Goal: Task Accomplishment & Management: Manage account settings

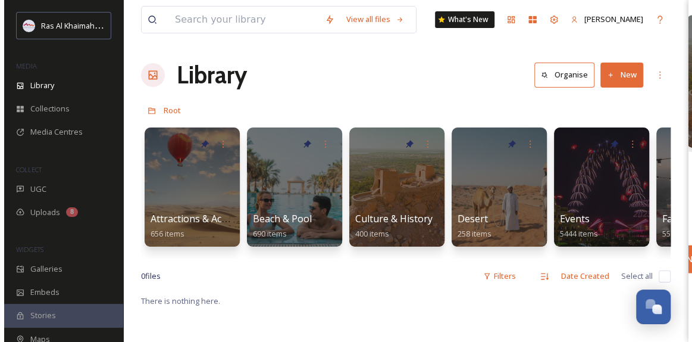
scroll to position [377, 0]
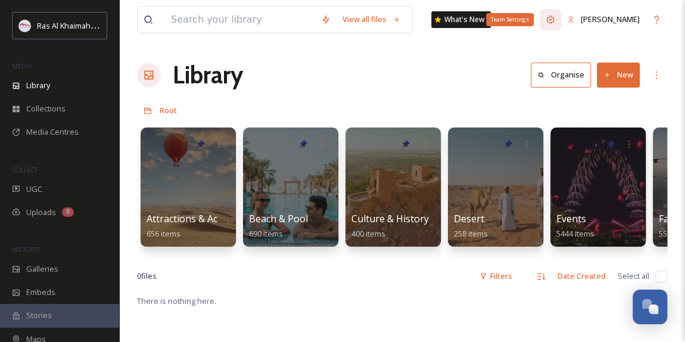
click at [555, 21] on icon at bounding box center [550, 20] width 10 height 10
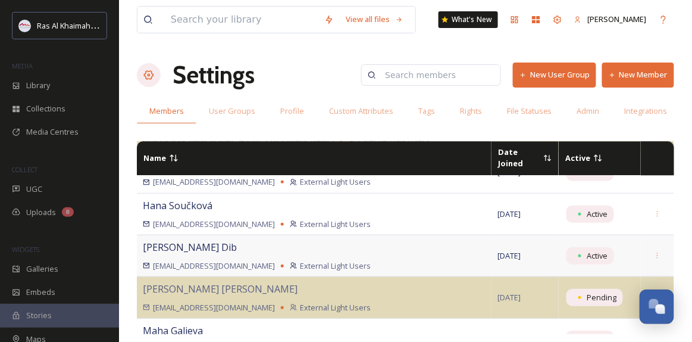
scroll to position [920, 0]
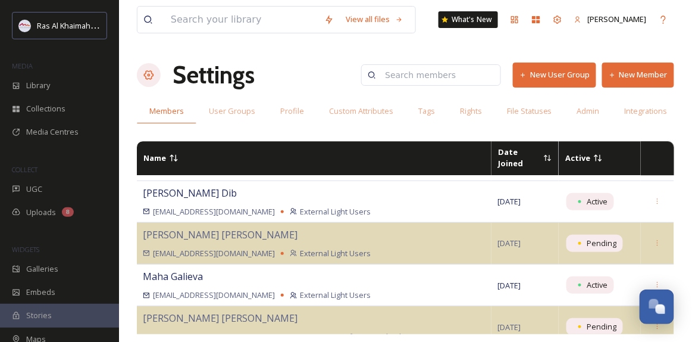
click at [174, 153] on icon at bounding box center [174, 158] width 10 height 10
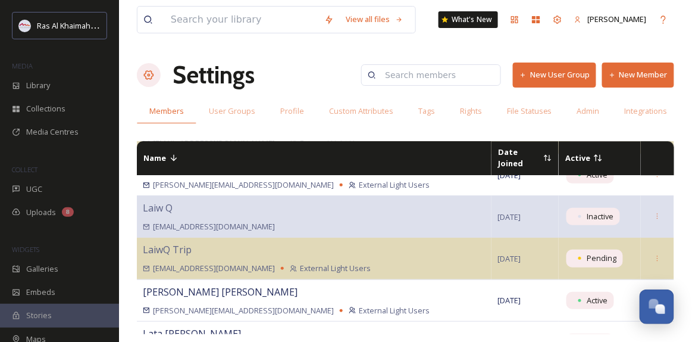
scroll to position [6386, 0]
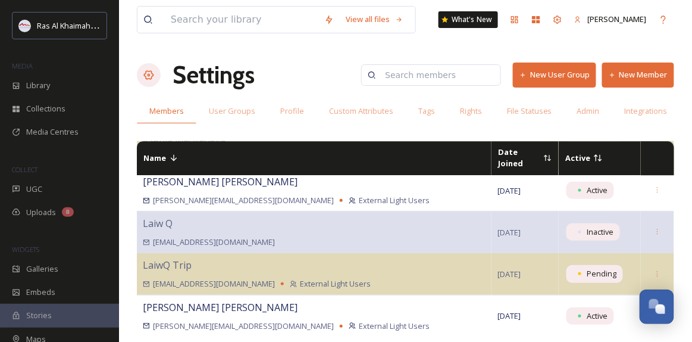
click at [420, 74] on input at bounding box center [436, 75] width 115 height 24
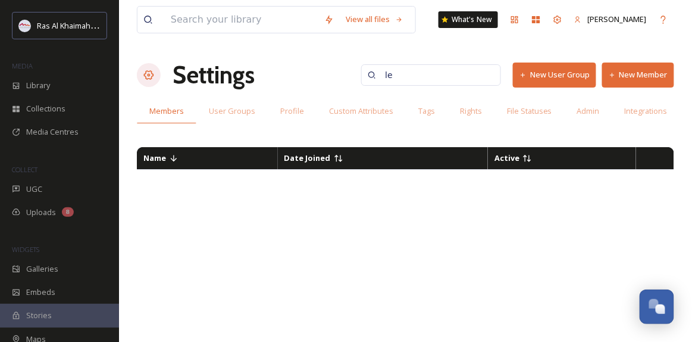
type input "l"
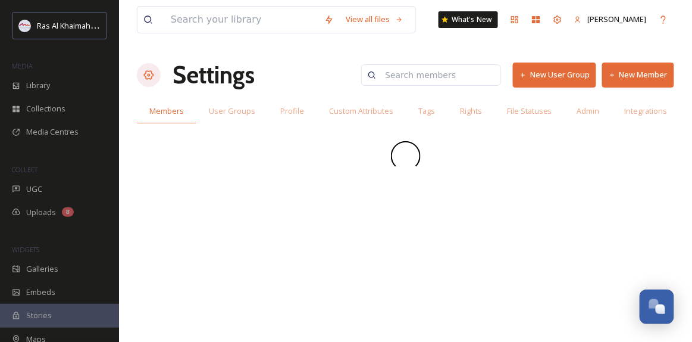
click at [541, 78] on button "New User Group" at bounding box center [554, 75] width 83 height 24
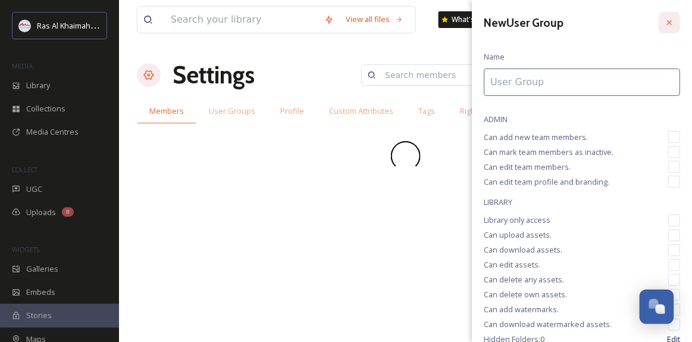
click at [666, 21] on icon at bounding box center [670, 23] width 10 height 10
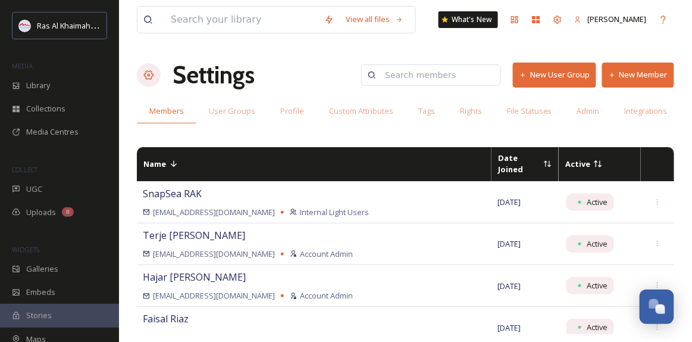
click at [638, 74] on button "New Member" at bounding box center [638, 75] width 72 height 24
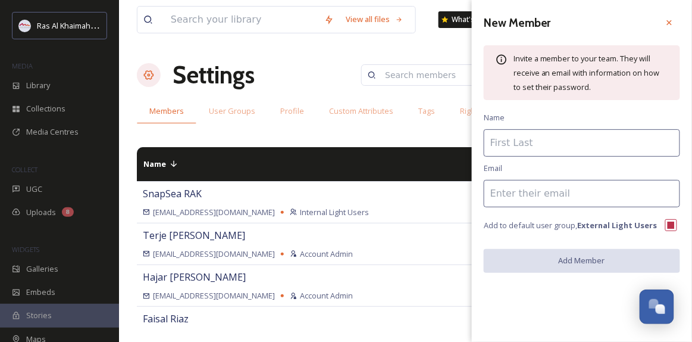
click at [533, 142] on input at bounding box center [582, 142] width 196 height 27
type input "[PERSON_NAME]"
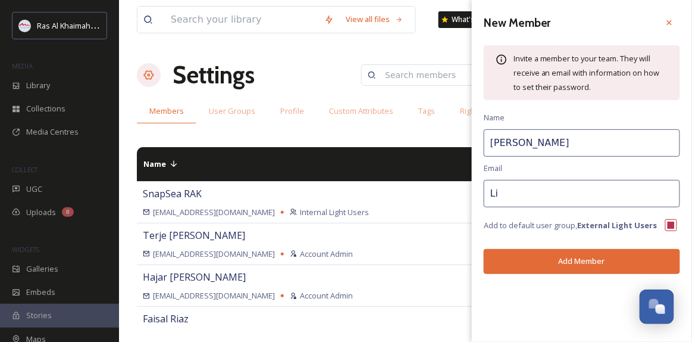
type input "L"
type input "[EMAIL_ADDRESS][DOMAIN_NAME]"
click at [562, 254] on button "Add Member" at bounding box center [582, 261] width 196 height 24
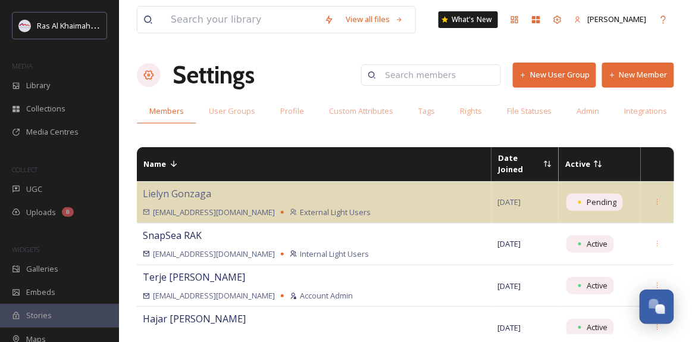
click at [498, 160] on span "Date Joined" at bounding box center [510, 163] width 25 height 22
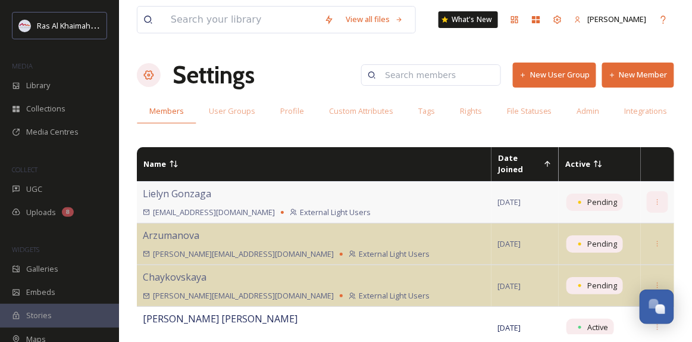
click at [654, 198] on icon at bounding box center [658, 202] width 8 height 8
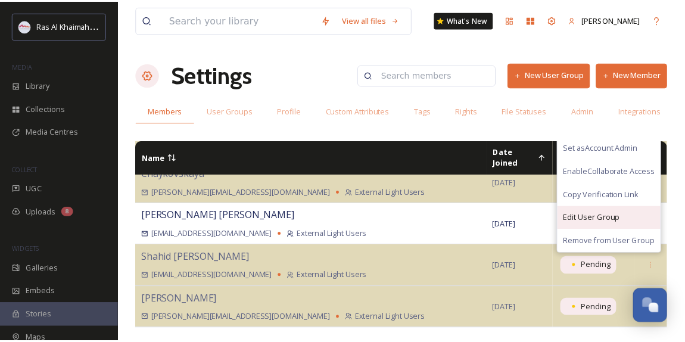
scroll to position [54, 0]
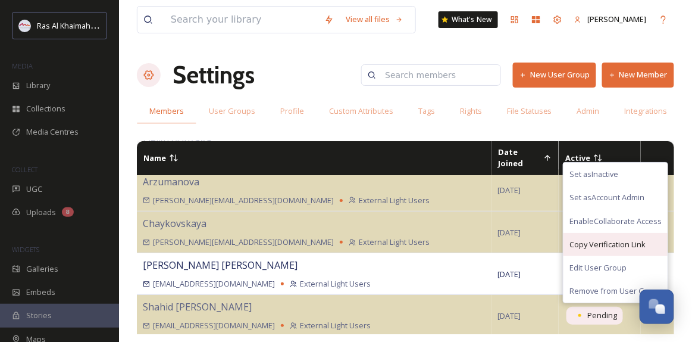
click at [594, 239] on span "Copy Verification Link" at bounding box center [608, 244] width 76 height 11
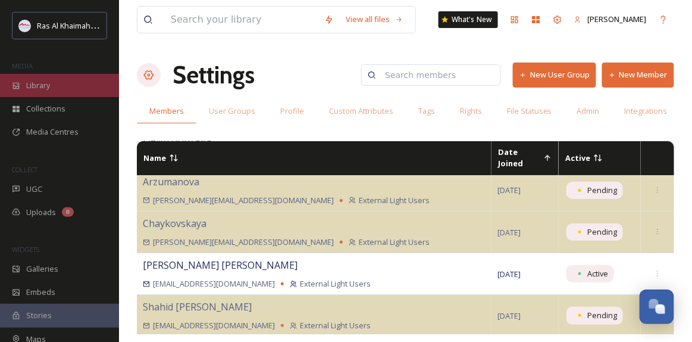
click at [61, 91] on div "Library" at bounding box center [59, 85] width 119 height 23
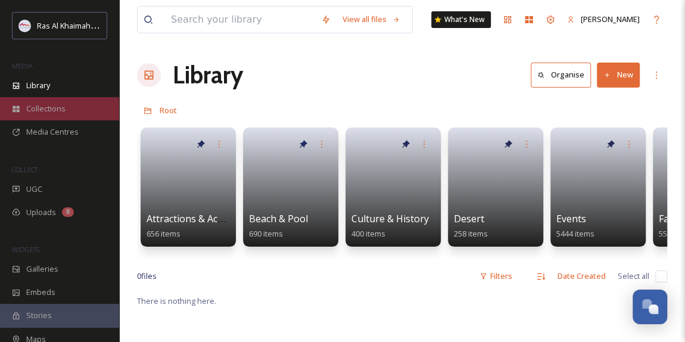
click at [56, 109] on span "Collections" at bounding box center [45, 108] width 39 height 11
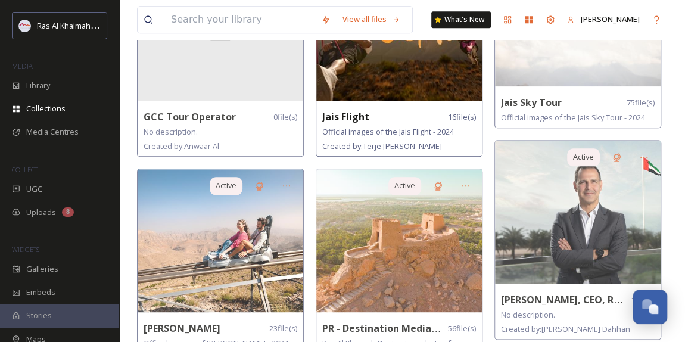
scroll to position [595, 0]
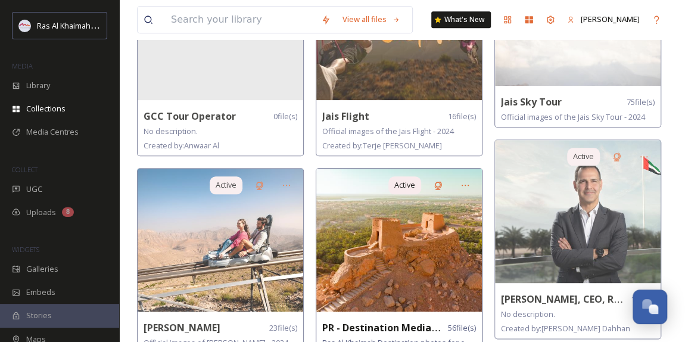
click at [416, 233] on img at bounding box center [398, 239] width 165 height 143
